Goal: Book appointment/travel/reservation

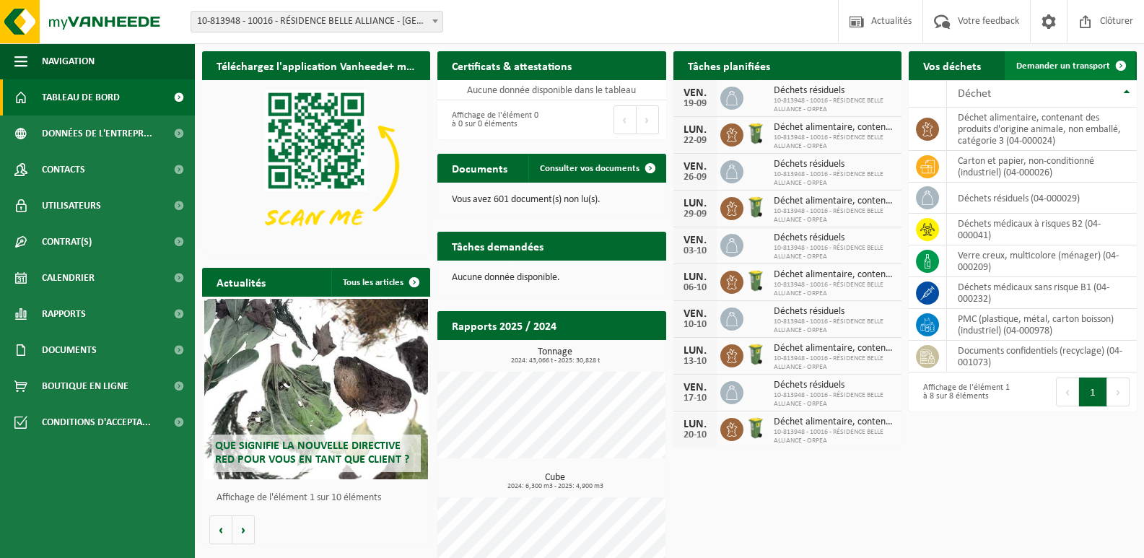
click at [1088, 66] on span "Demander un transport" at bounding box center [1063, 65] width 94 height 9
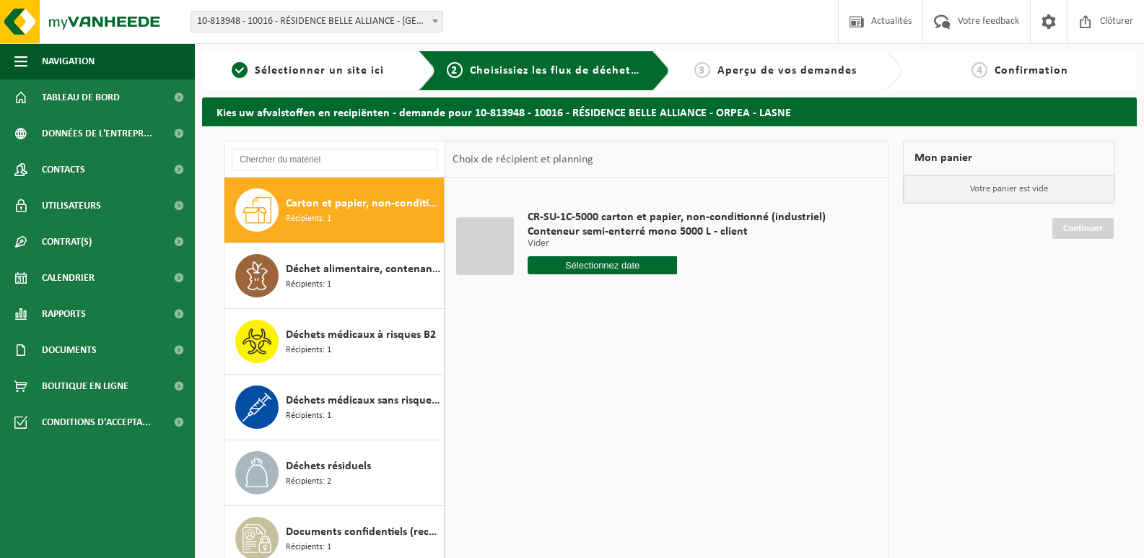
click at [604, 269] on input "text" at bounding box center [602, 265] width 149 height 18
click at [595, 393] on div "17" at bounding box center [592, 393] width 25 height 23
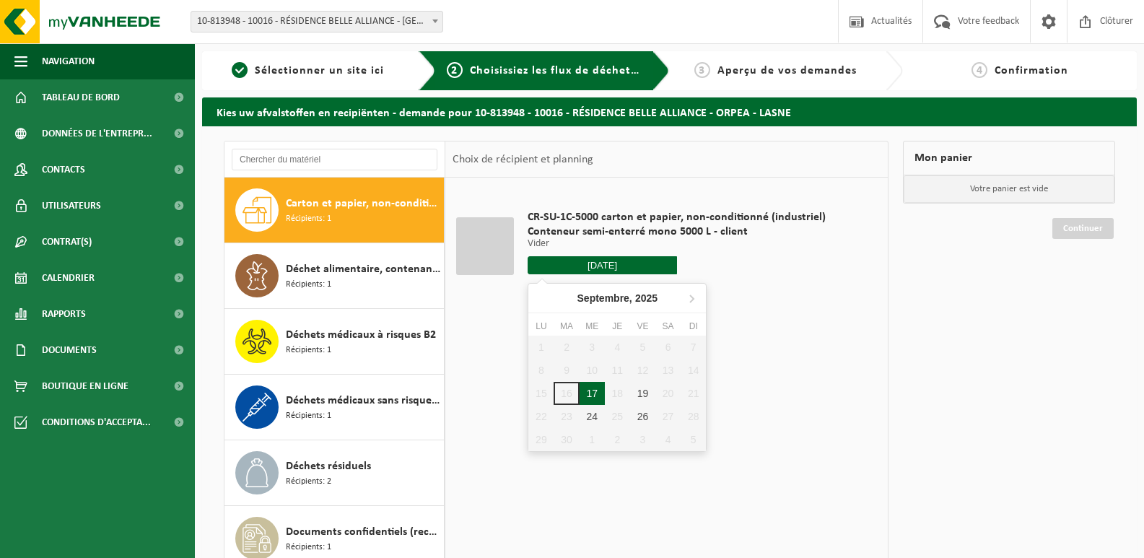
type input "à partir de 2025-09-17"
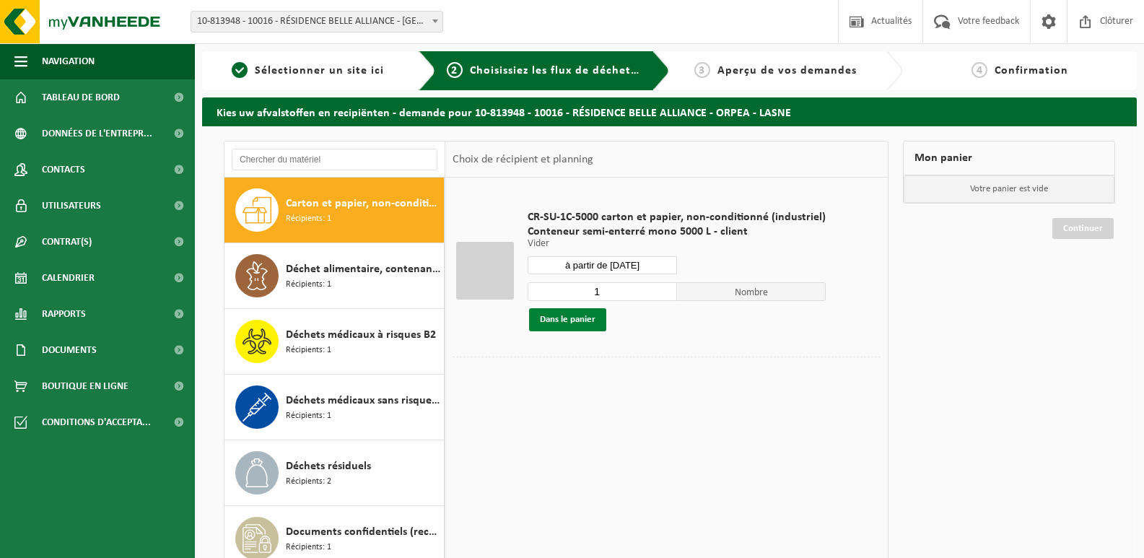
click at [572, 318] on button "Dans le panier" at bounding box center [567, 319] width 77 height 23
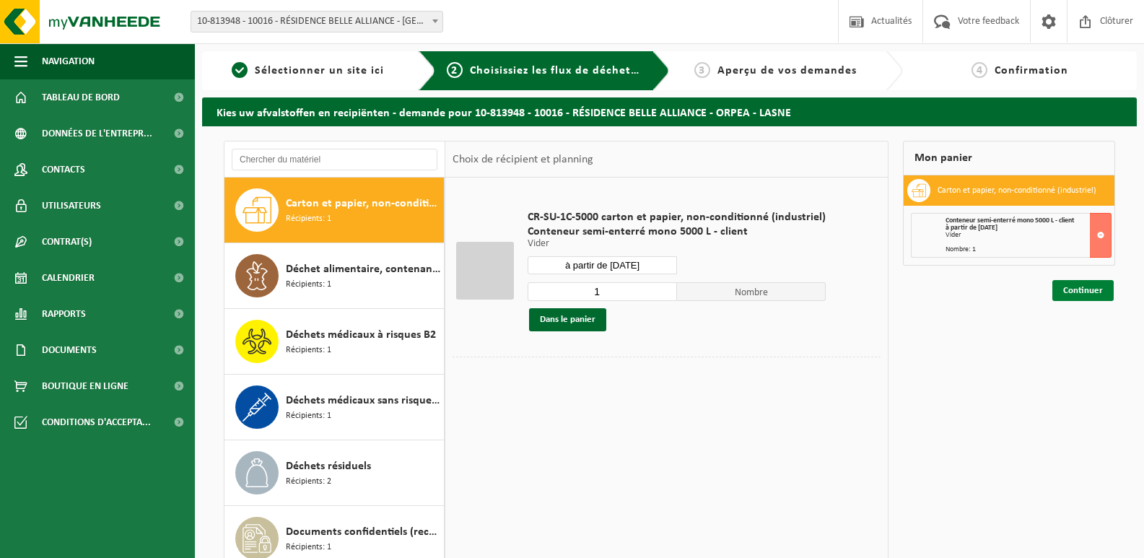
click at [1086, 291] on link "Continuer" at bounding box center [1083, 290] width 61 height 21
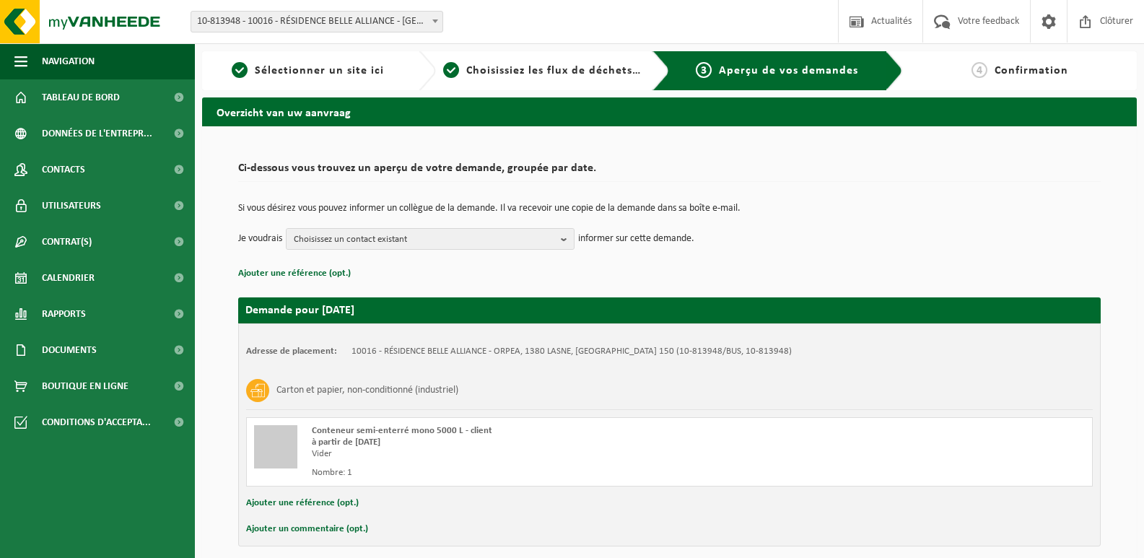
scroll to position [61, 0]
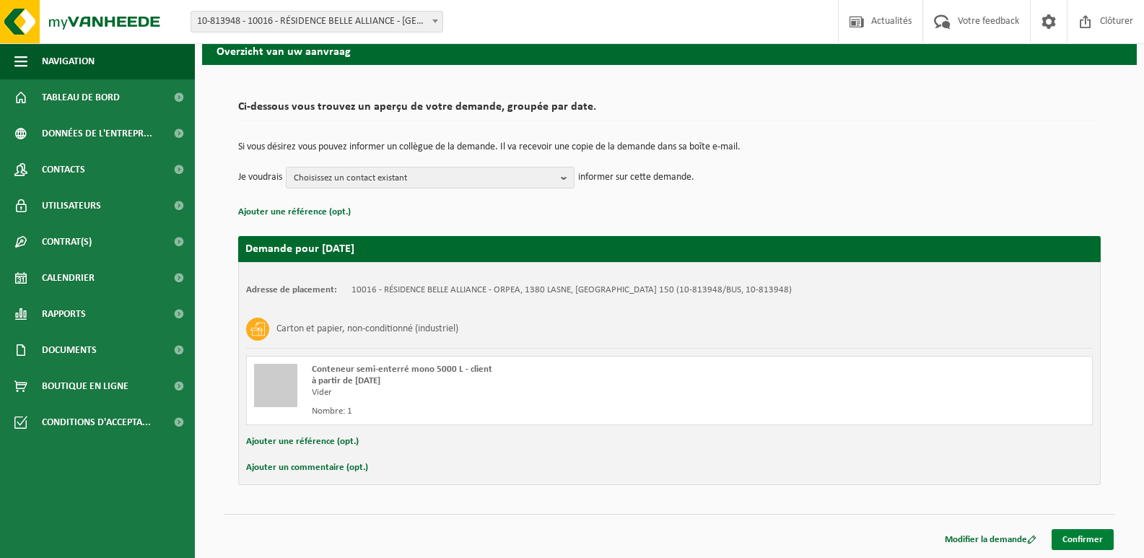
click at [1081, 535] on link "Confirmer" at bounding box center [1083, 539] width 62 height 21
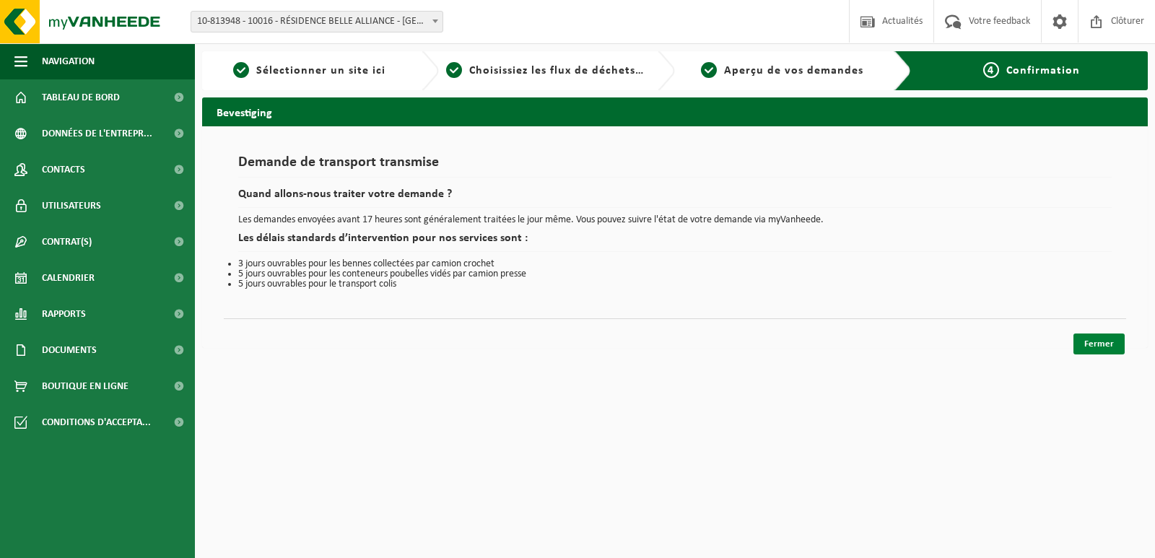
click at [1108, 341] on link "Fermer" at bounding box center [1098, 344] width 51 height 21
